Goal: Task Accomplishment & Management: Use online tool/utility

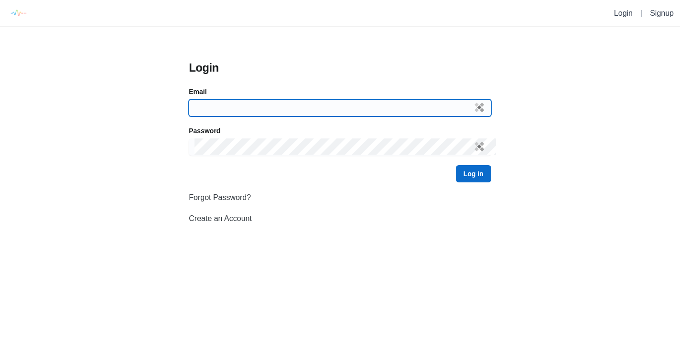
type input "[EMAIL_ADDRESS][DOMAIN_NAME]"
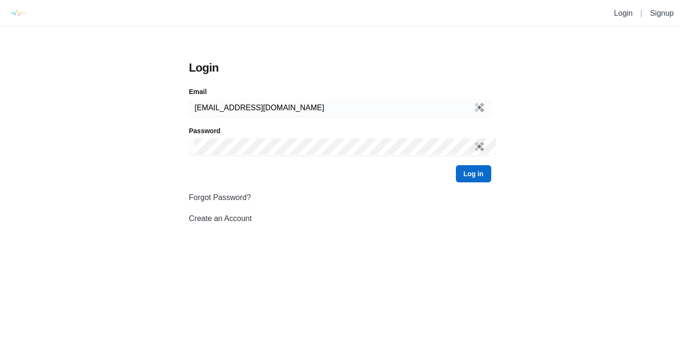
click at [463, 172] on button "Log in" at bounding box center [473, 173] width 35 height 17
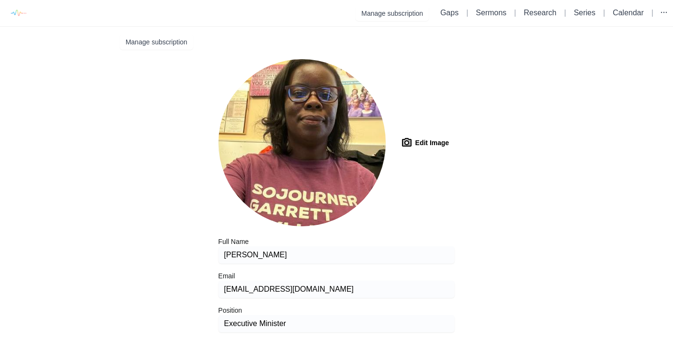
type input "niv"
click at [449, 12] on link "Gaps" at bounding box center [449, 13] width 18 height 8
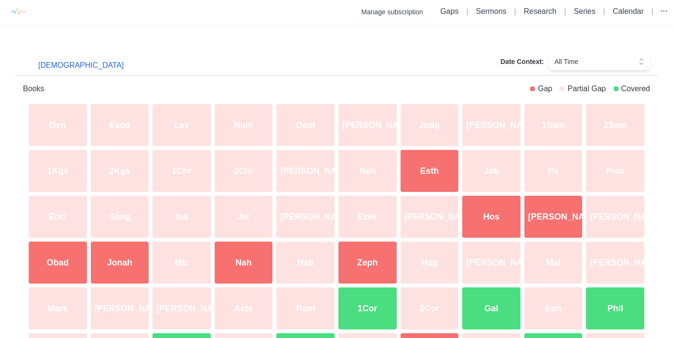
scroll to position [2, 0]
click at [530, 14] on link "Research" at bounding box center [540, 11] width 32 height 8
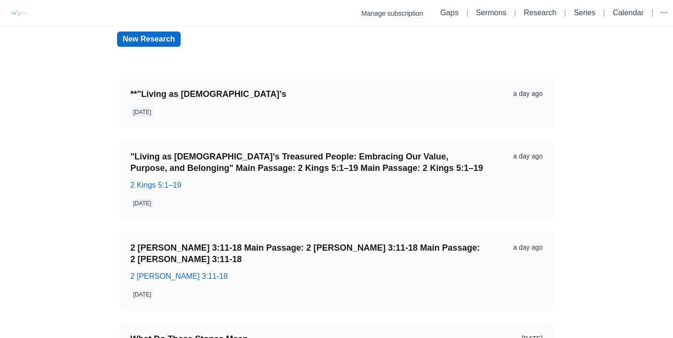
scroll to position [2, 0]
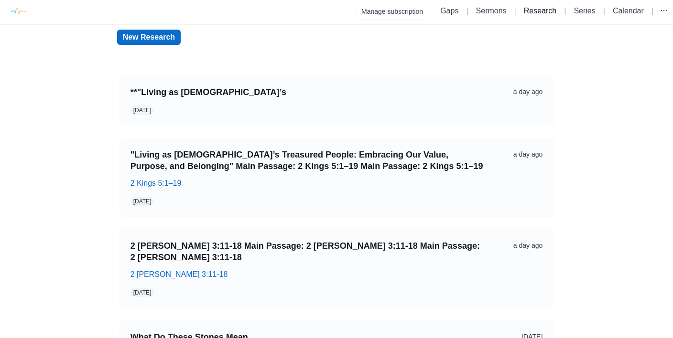
click at [526, 10] on link "Research" at bounding box center [540, 11] width 32 height 8
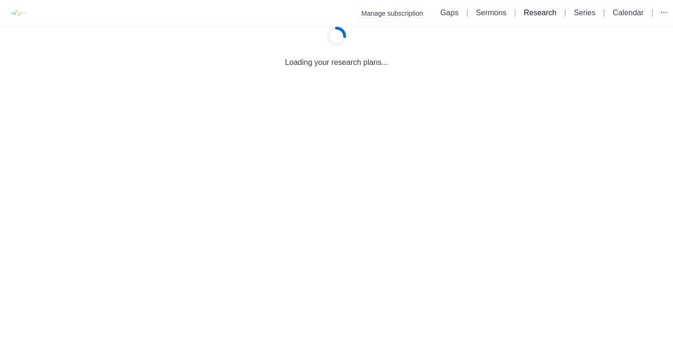
scroll to position [0, 0]
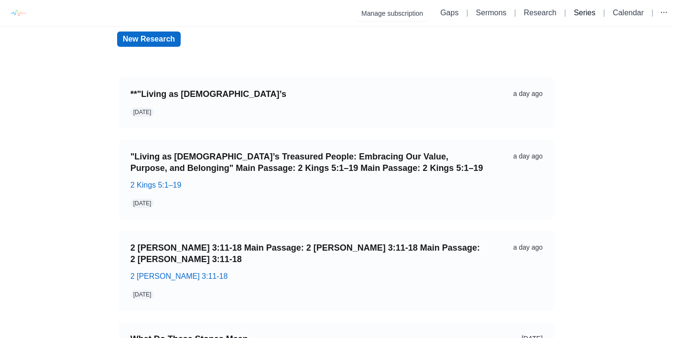
click at [582, 13] on link "Series" at bounding box center [583, 13] width 21 height 8
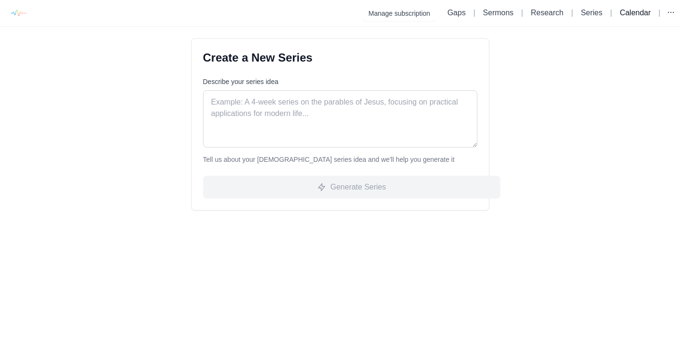
click at [636, 13] on link "Calendar" at bounding box center [635, 13] width 31 height 8
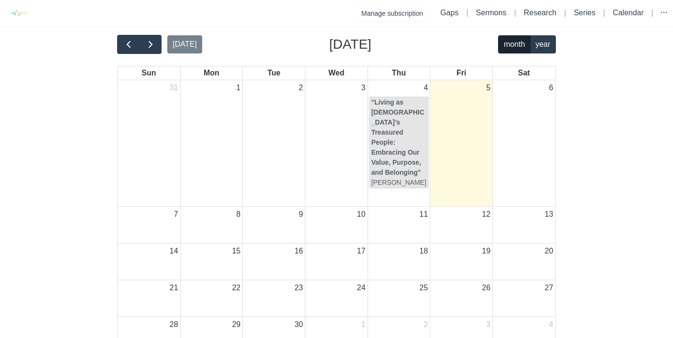
click at [386, 106] on strong ""Living as [DEMOGRAPHIC_DATA]’s Treasured People: Embracing Our Value, Purpose,…" at bounding box center [397, 137] width 53 height 78
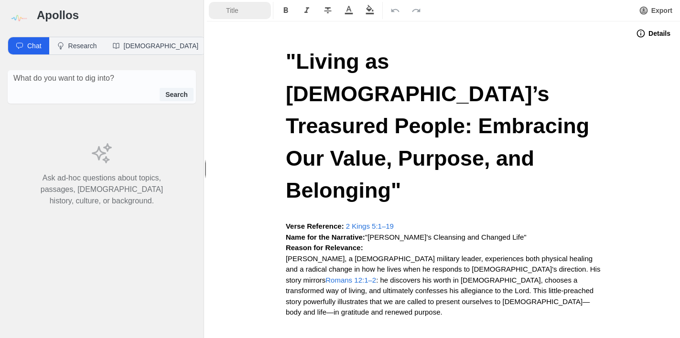
click at [221, 12] on span "Formatting Options" at bounding box center [218, 11] width 10 height 10
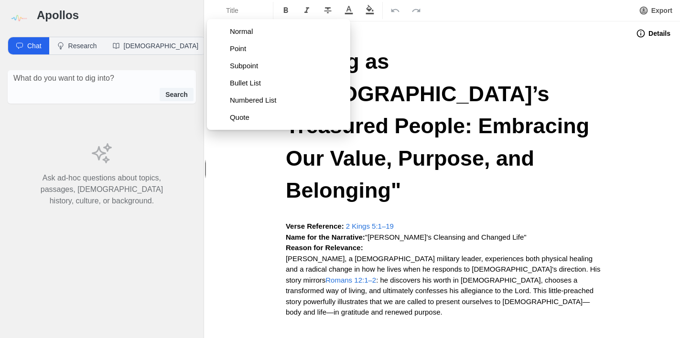
click at [442, 51] on span ""Living as [DEMOGRAPHIC_DATA]’s Treasured People: Embracing Our Value, Purpose,…" at bounding box center [441, 125] width 310 height 153
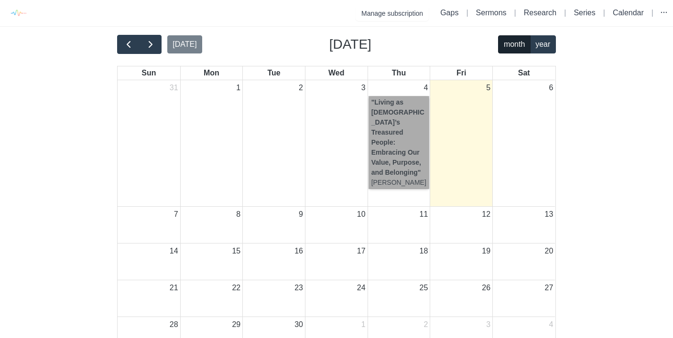
click at [399, 103] on link ""Living as [DEMOGRAPHIC_DATA]’s Treasured People: Embracing Our Value, Purpose,…" at bounding box center [399, 142] width 60 height 92
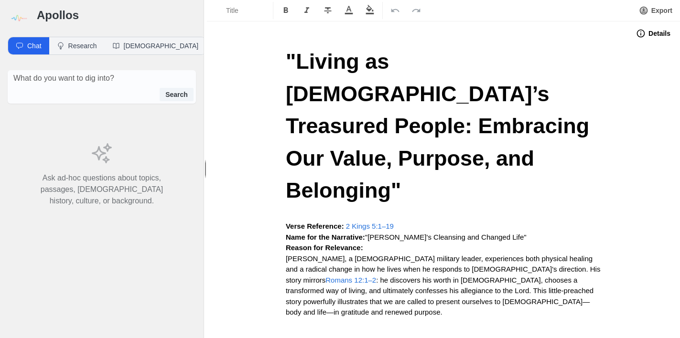
click at [636, 36] on icon "button" at bounding box center [641, 34] width 10 height 10
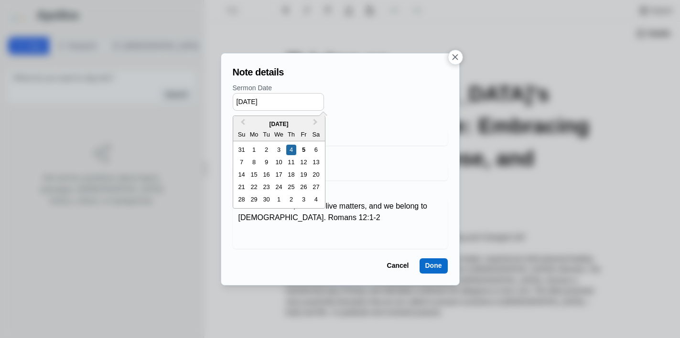
click at [252, 102] on input "[DATE]" at bounding box center [278, 102] width 91 height 18
click at [310, 150] on div "31 1 2 3 4 5 6" at bounding box center [278, 150] width 87 height 12
click at [313, 150] on div "6" at bounding box center [316, 150] width 11 height 11
type input "[DATE]"
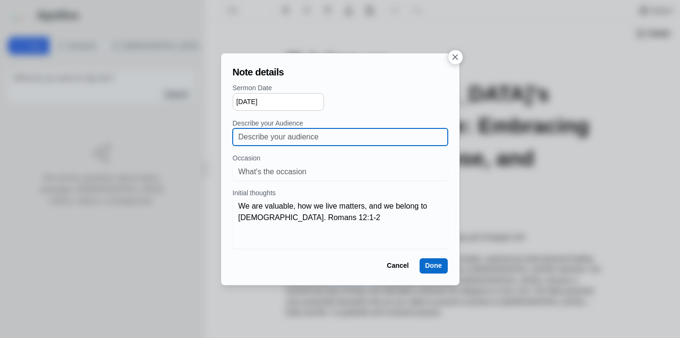
click at [292, 134] on input at bounding box center [339, 136] width 203 height 17
type input "Youth Ministry"
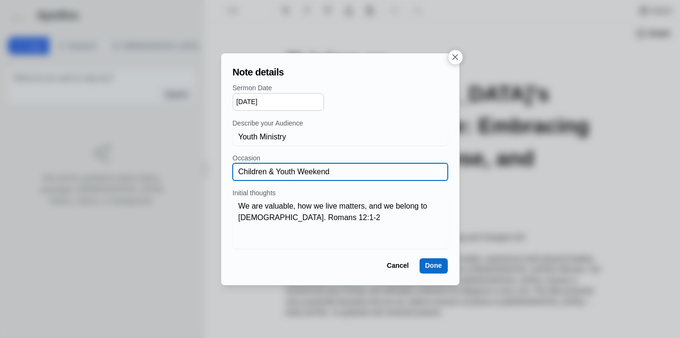
type input "Children & Youth Weekend"
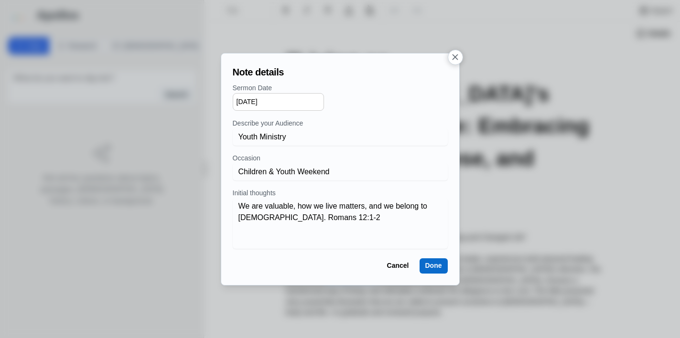
click at [439, 258] on button "Done" at bounding box center [433, 265] width 28 height 15
